Goal: Information Seeking & Learning: Stay updated

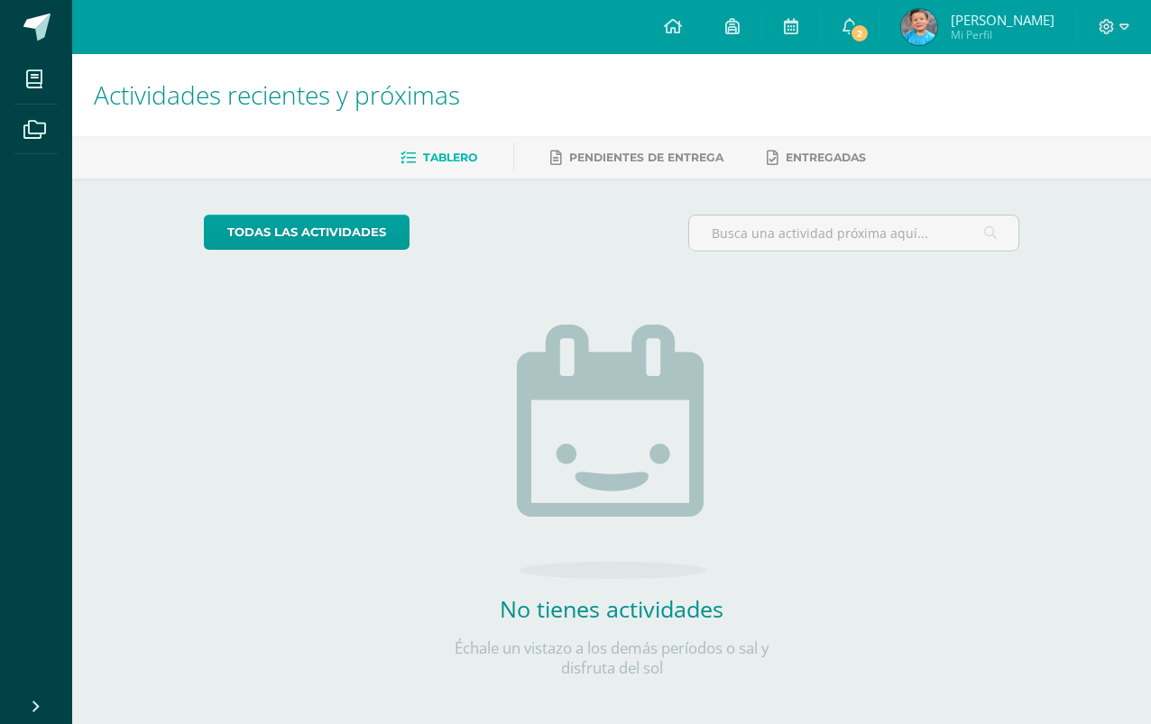
click at [858, 29] on span "2" at bounding box center [860, 33] width 20 height 20
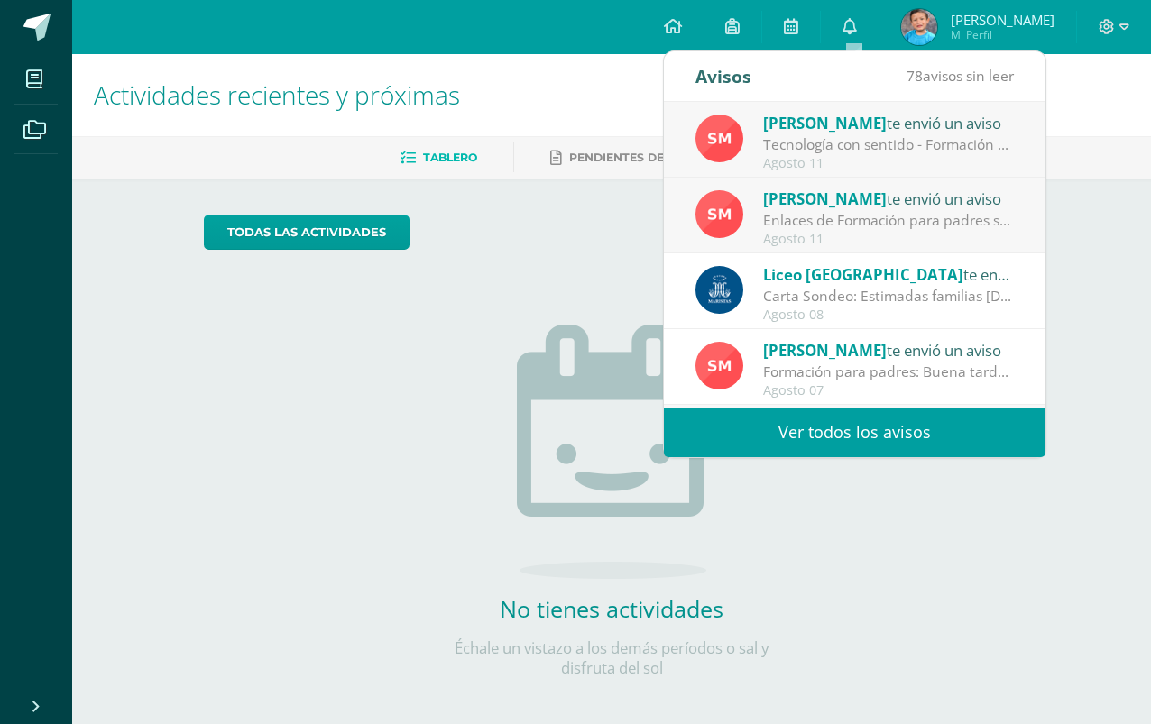
click at [872, 431] on link "Ver todos los avisos" at bounding box center [855, 433] width 382 height 50
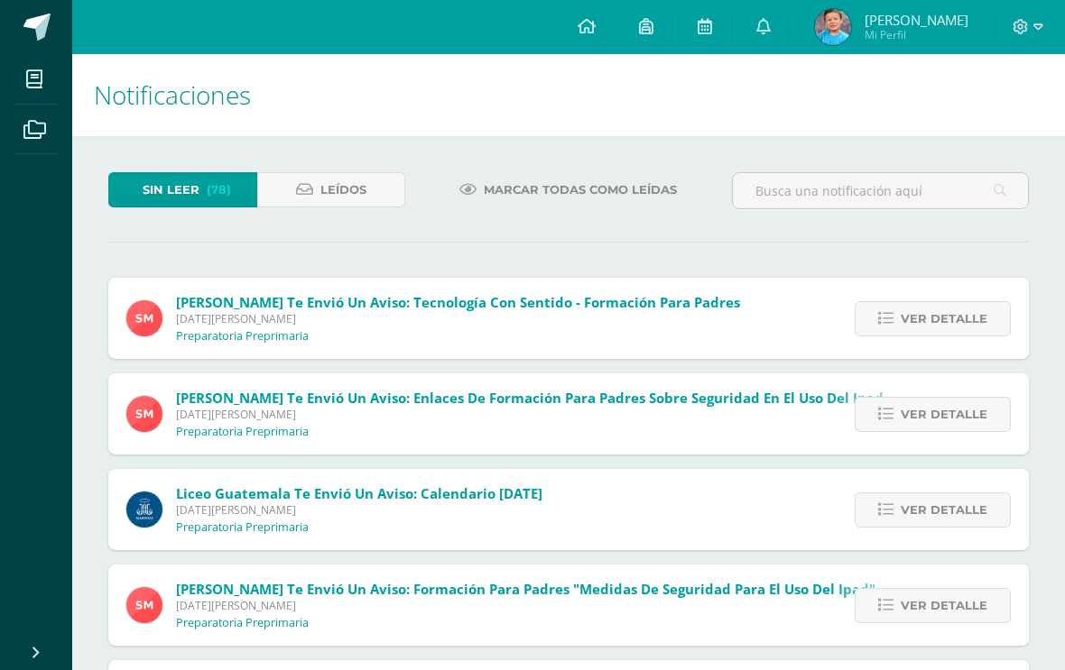
click at [1020, 24] on icon at bounding box center [1020, 26] width 15 height 15
click at [1000, 90] on span "Configuración" at bounding box center [983, 97] width 84 height 17
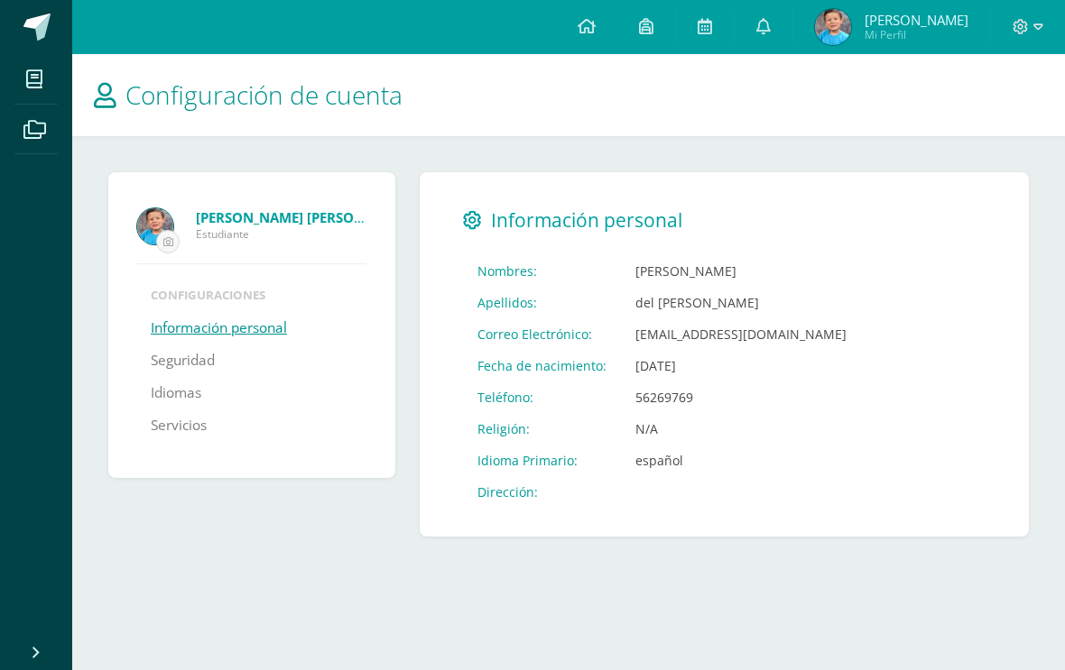
click at [273, 337] on link "Información personal" at bounding box center [219, 328] width 136 height 32
click at [207, 374] on link "Seguridad" at bounding box center [183, 361] width 64 height 32
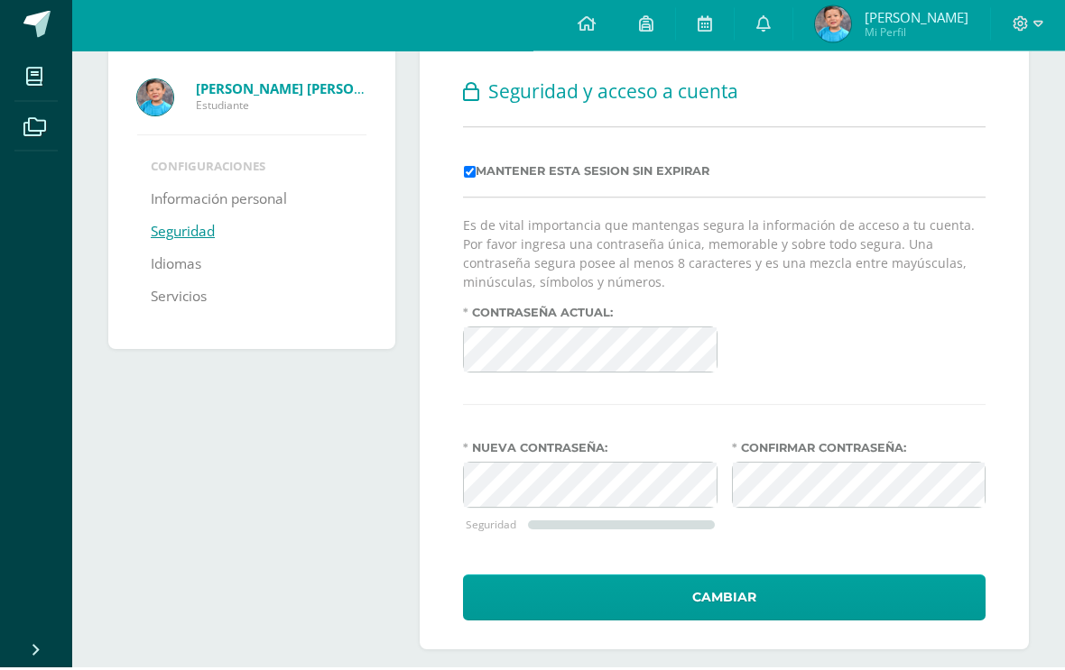
scroll to position [125, 0]
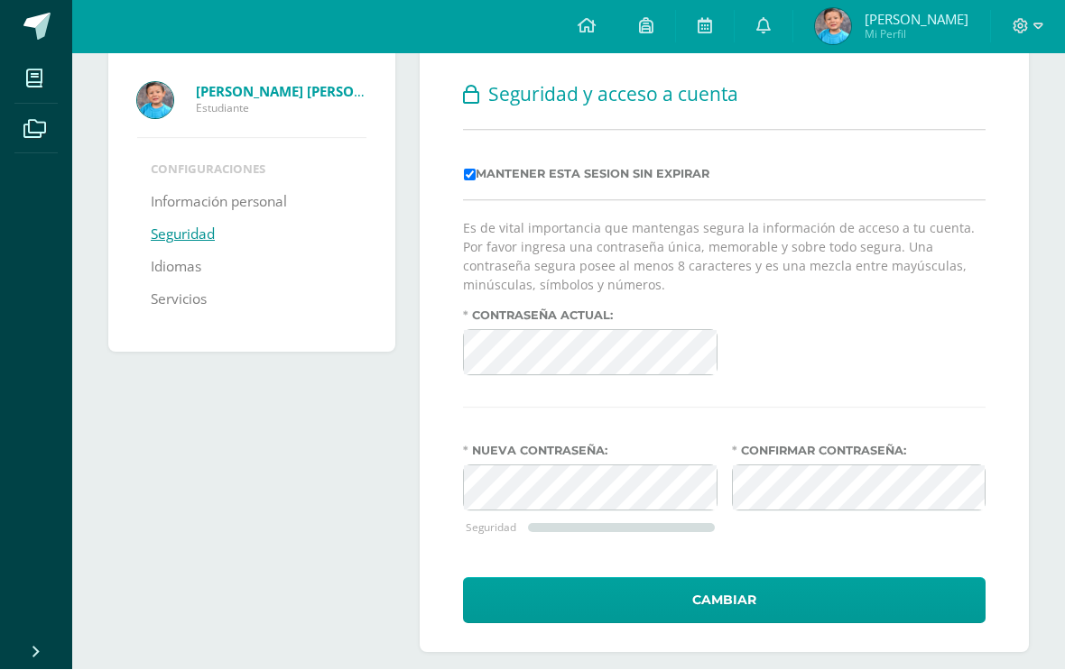
click at [162, 262] on link "Idiomas" at bounding box center [176, 268] width 51 height 32
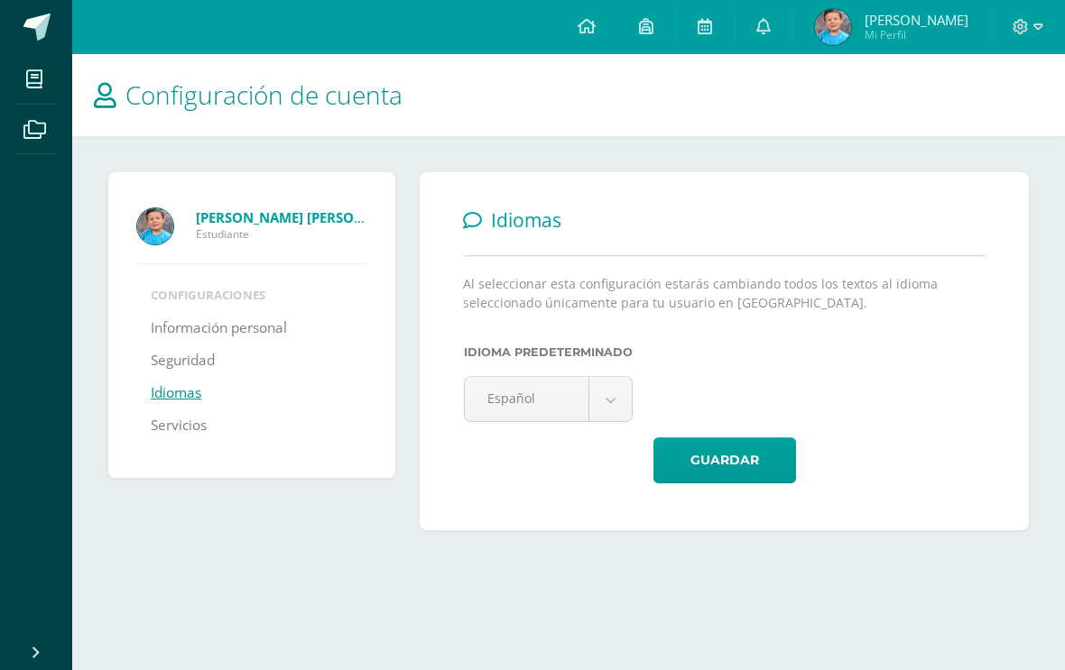
click at [171, 429] on link "Servicios" at bounding box center [179, 426] width 56 height 32
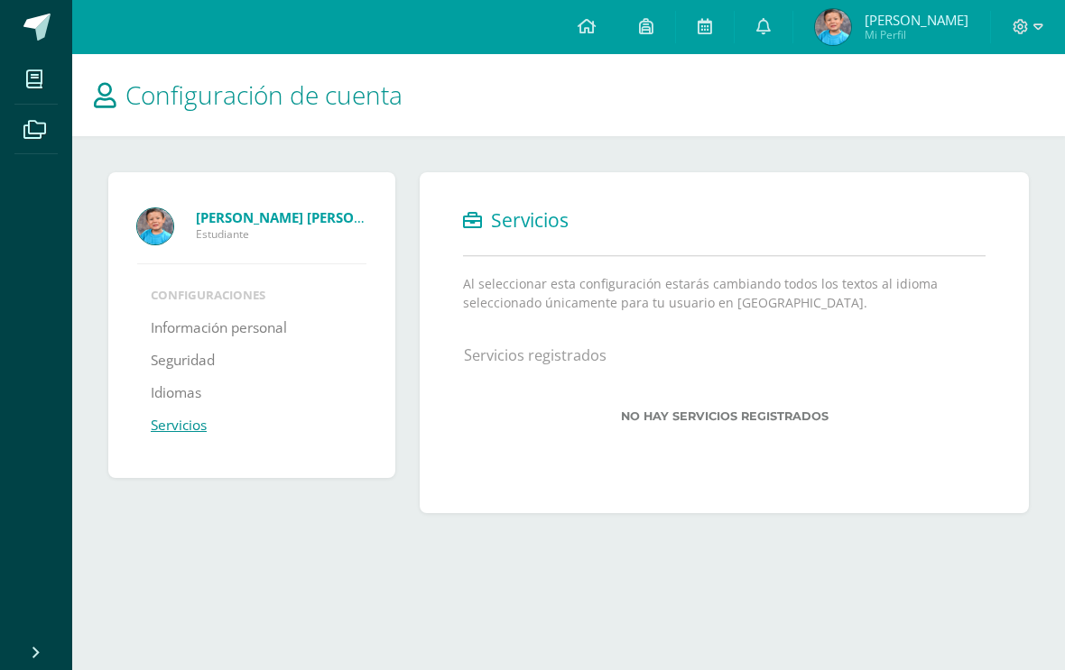
click at [165, 292] on li "Configuraciones" at bounding box center [252, 295] width 202 height 16
click at [886, 26] on span "[PERSON_NAME]" at bounding box center [916, 20] width 104 height 18
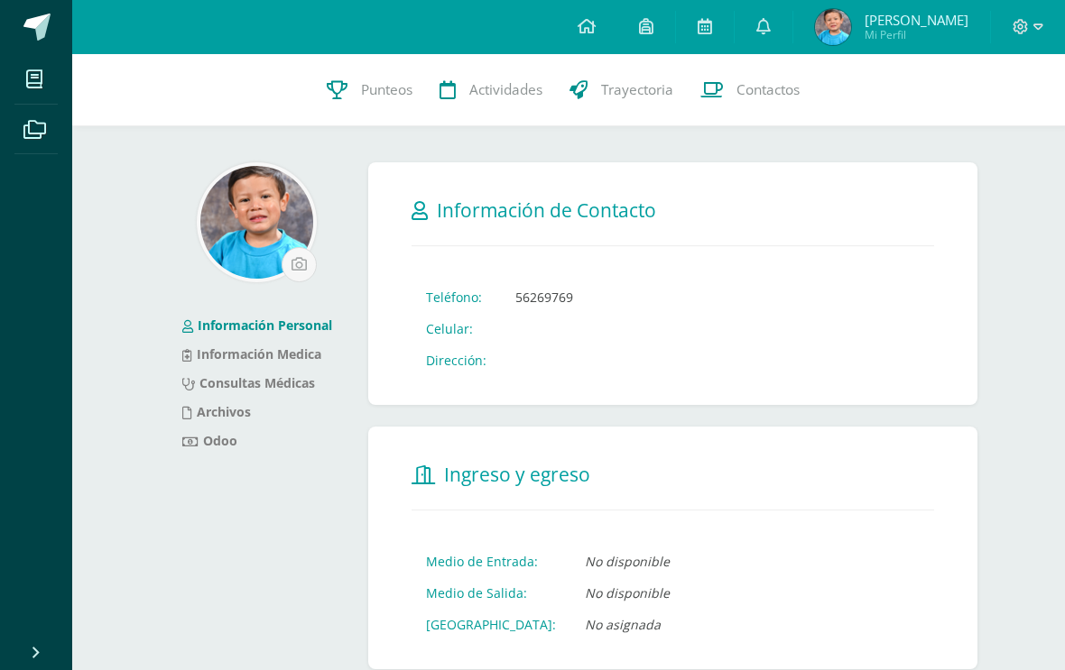
click at [198, 436] on link "Odoo" at bounding box center [209, 440] width 55 height 17
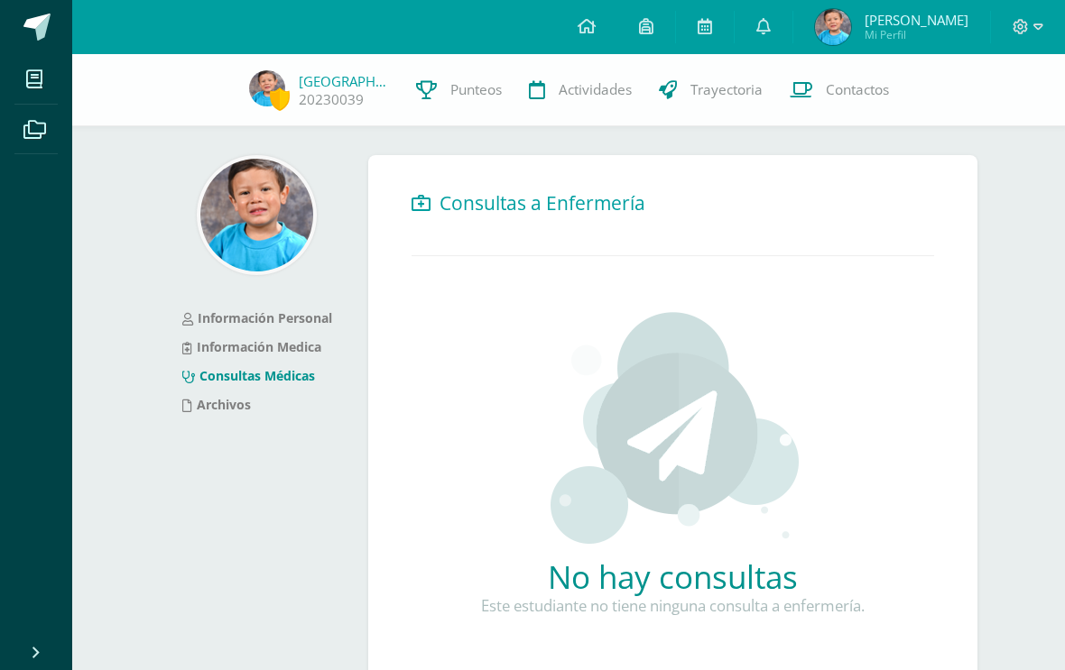
click at [865, 24] on span "Santiago Matías Mi Perfil" at bounding box center [891, 27] width 161 height 36
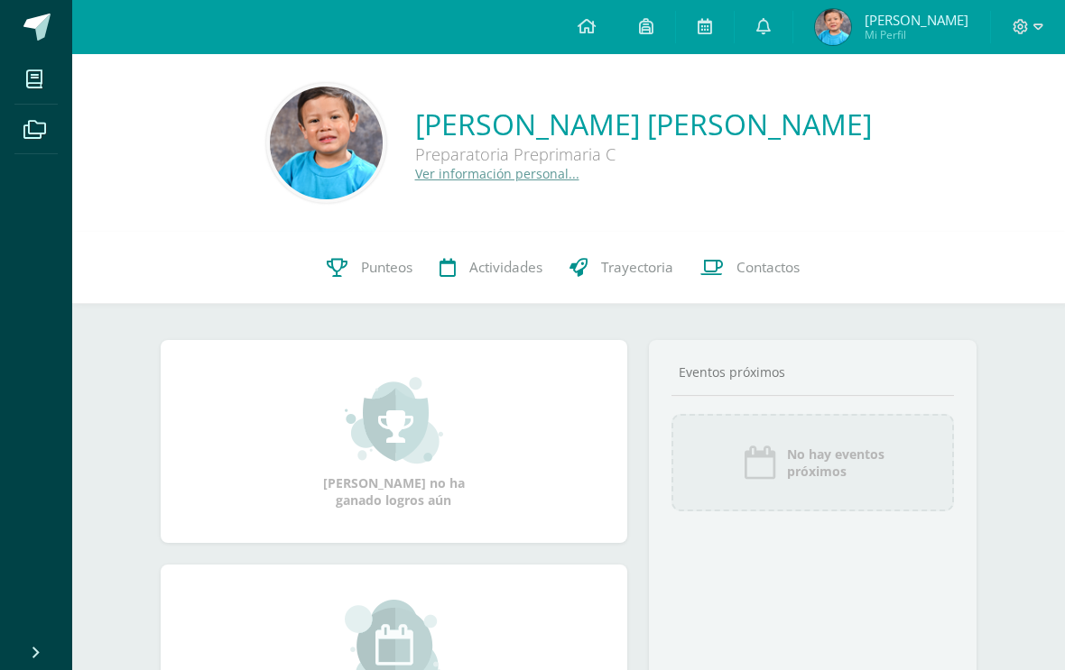
click at [782, 22] on link at bounding box center [763, 27] width 58 height 54
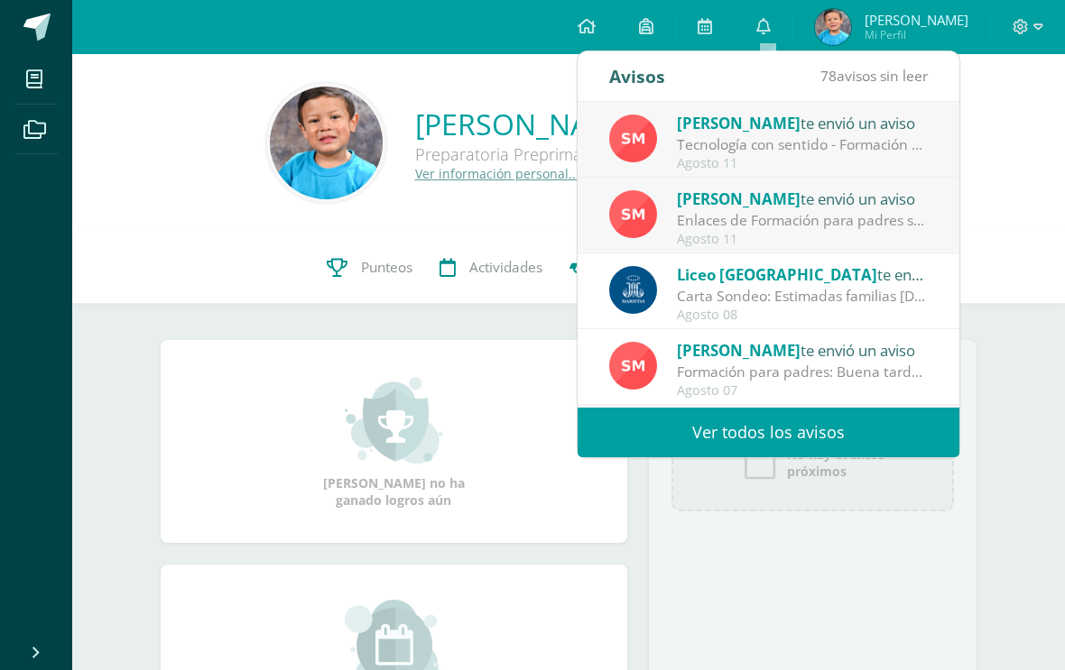
click at [771, 448] on link "Ver todos los avisos" at bounding box center [768, 433] width 382 height 50
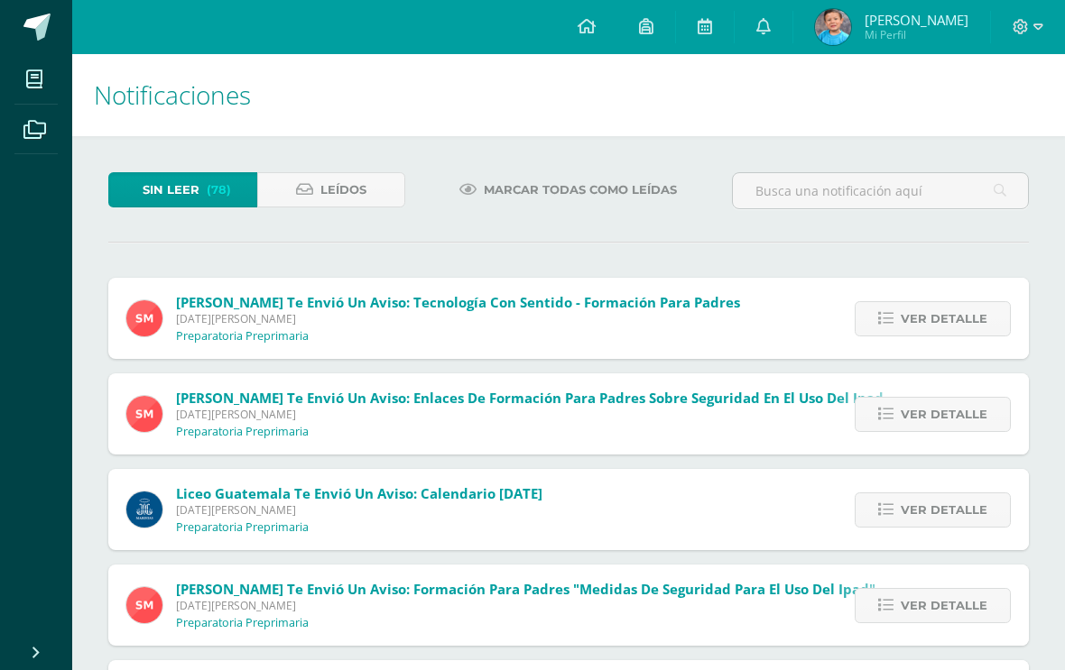
click at [360, 196] on span "Leídos" at bounding box center [343, 189] width 46 height 33
click at [210, 191] on span "(78)" at bounding box center [219, 189] width 24 height 33
click at [937, 320] on span "Ver detalle" at bounding box center [943, 318] width 87 height 33
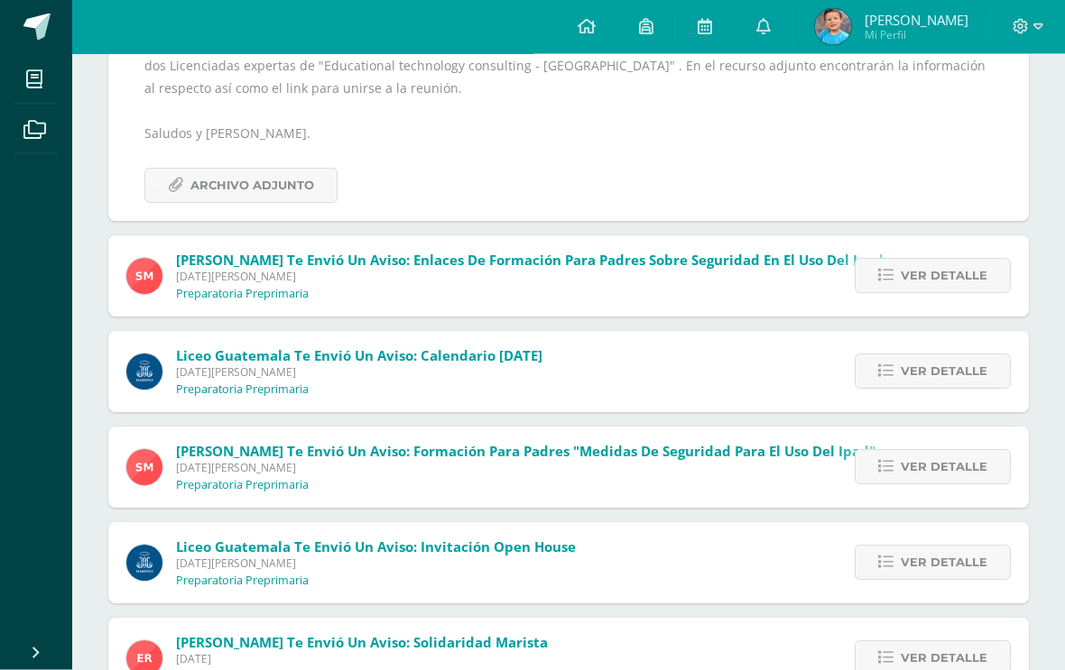
scroll to position [393, 0]
click at [946, 282] on span "Ver detalle" at bounding box center [943, 274] width 87 height 33
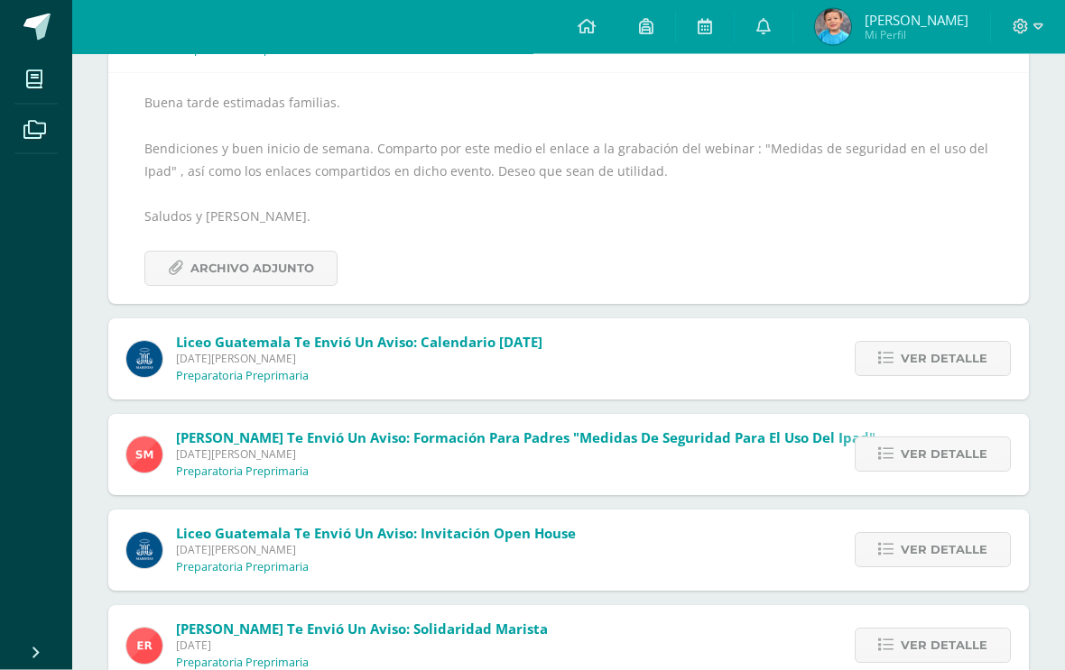
scroll to position [283, 0]
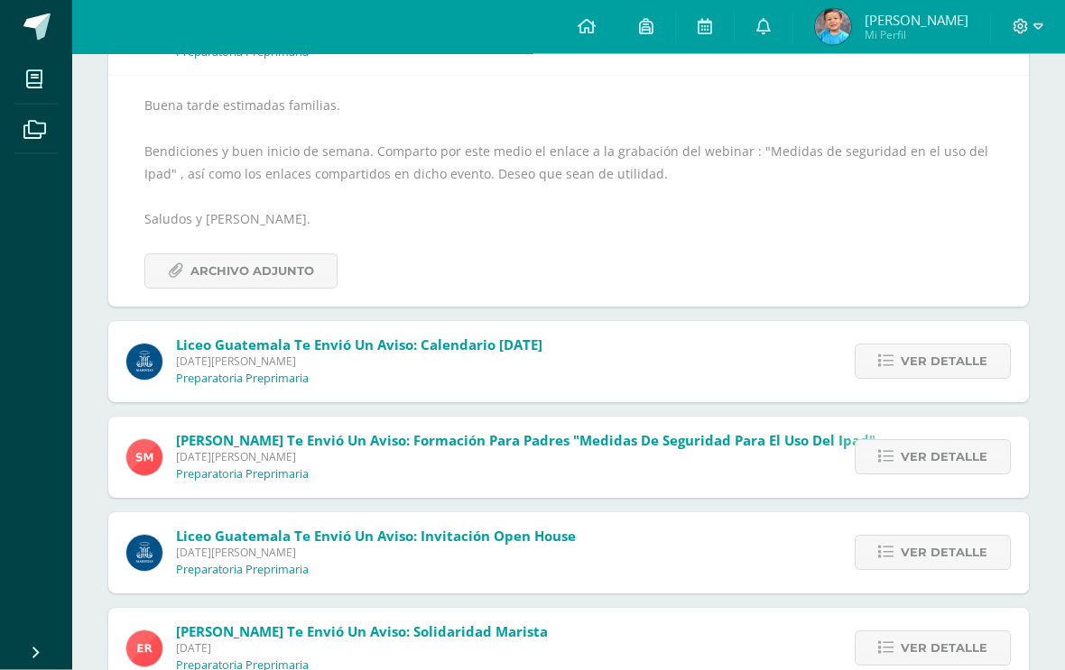
click at [940, 364] on span "Ver detalle" at bounding box center [943, 362] width 87 height 33
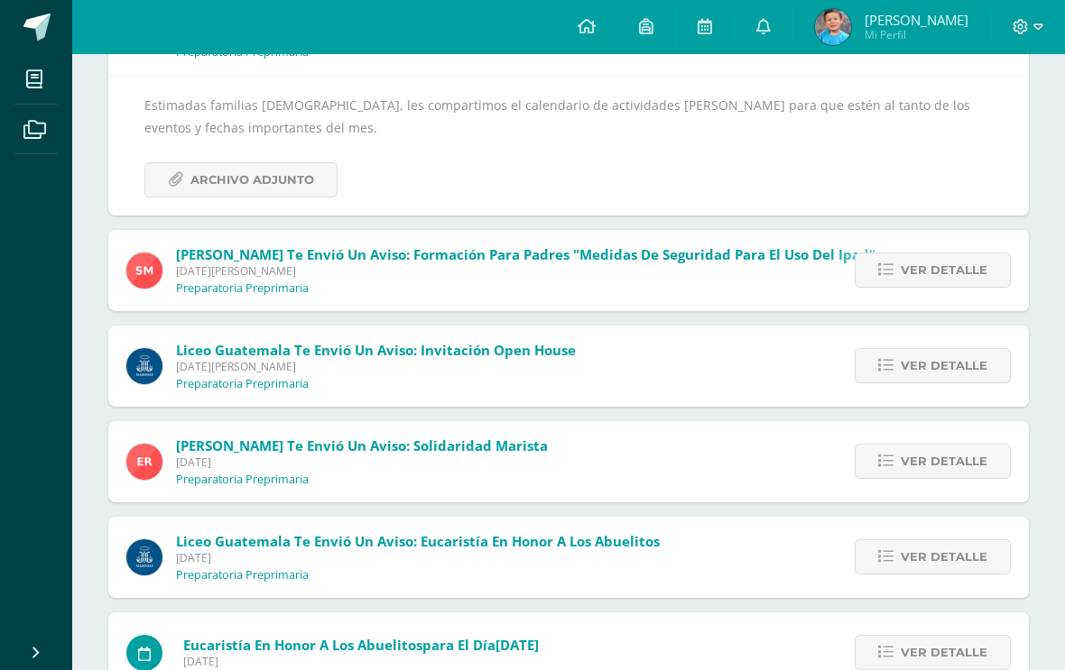
click at [933, 466] on span "Ver detalle" at bounding box center [943, 461] width 87 height 33
